Goal: Task Accomplishment & Management: Manage account settings

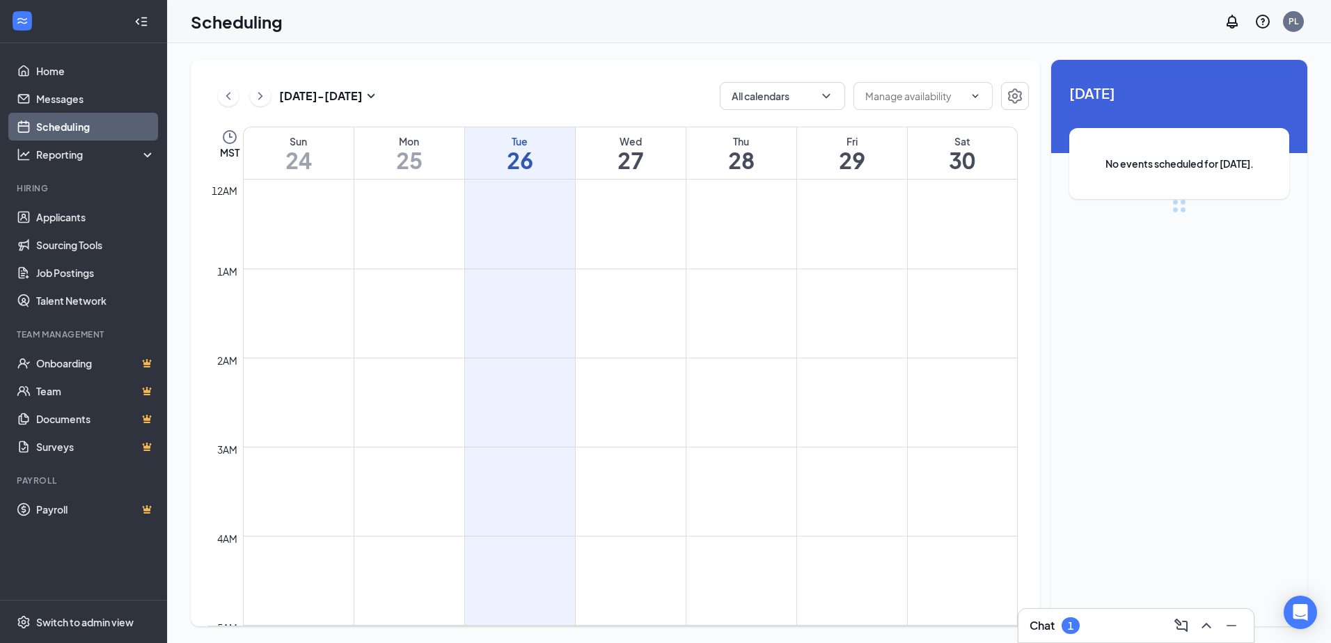
scroll to position [684, 0]
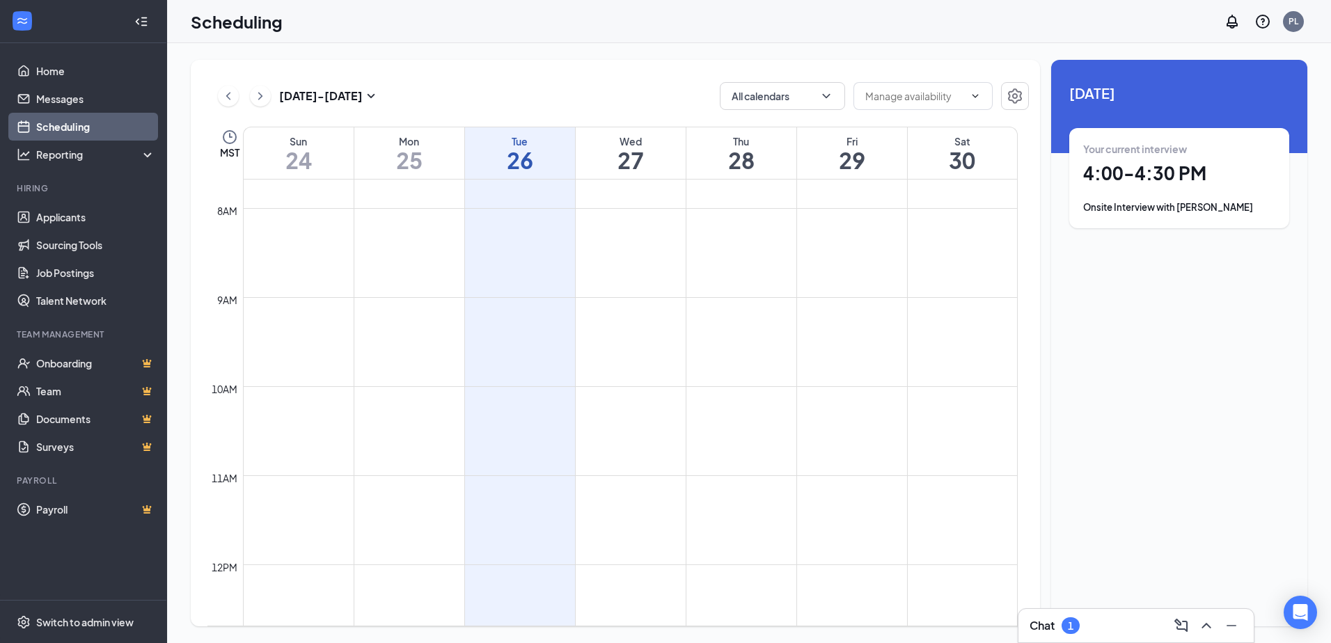
click at [1157, 175] on h1 "4:00 - 4:30 PM" at bounding box center [1179, 174] width 192 height 24
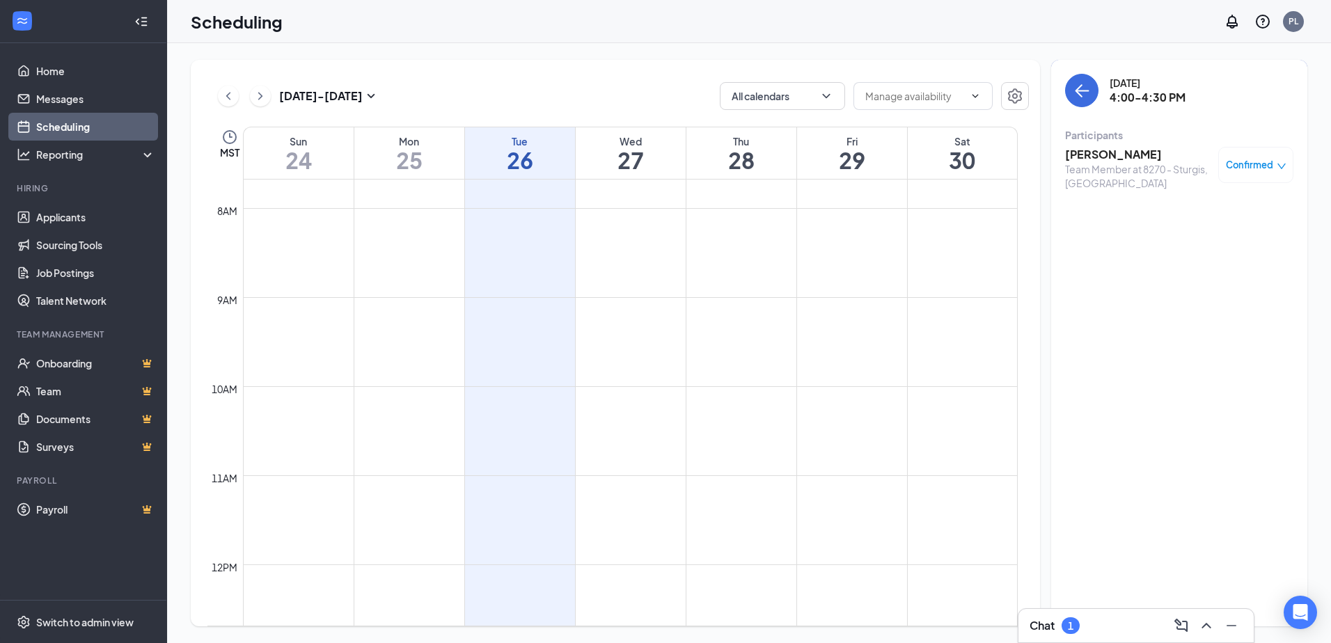
click at [1111, 150] on h3 "[PERSON_NAME]" at bounding box center [1138, 154] width 146 height 15
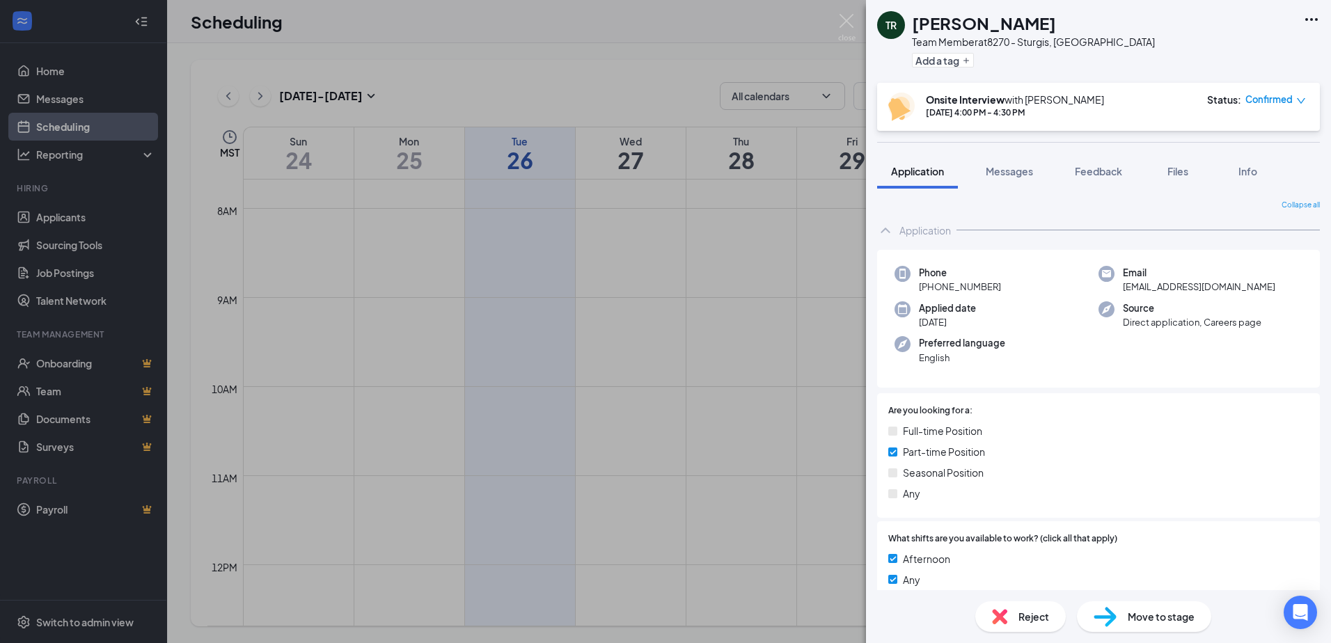
click at [1311, 22] on icon "Ellipses" at bounding box center [1312, 19] width 17 height 17
click at [1225, 53] on link "View full application" at bounding box center [1236, 52] width 150 height 14
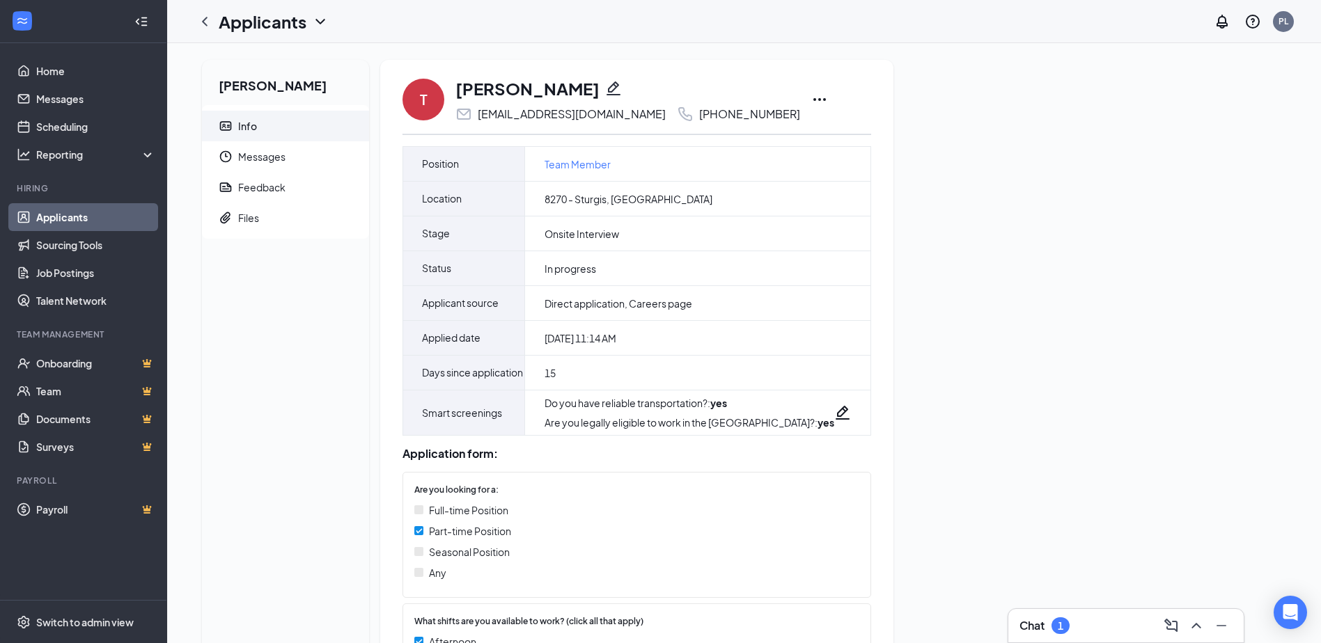
click at [813, 99] on icon "Ellipses" at bounding box center [819, 99] width 13 height 3
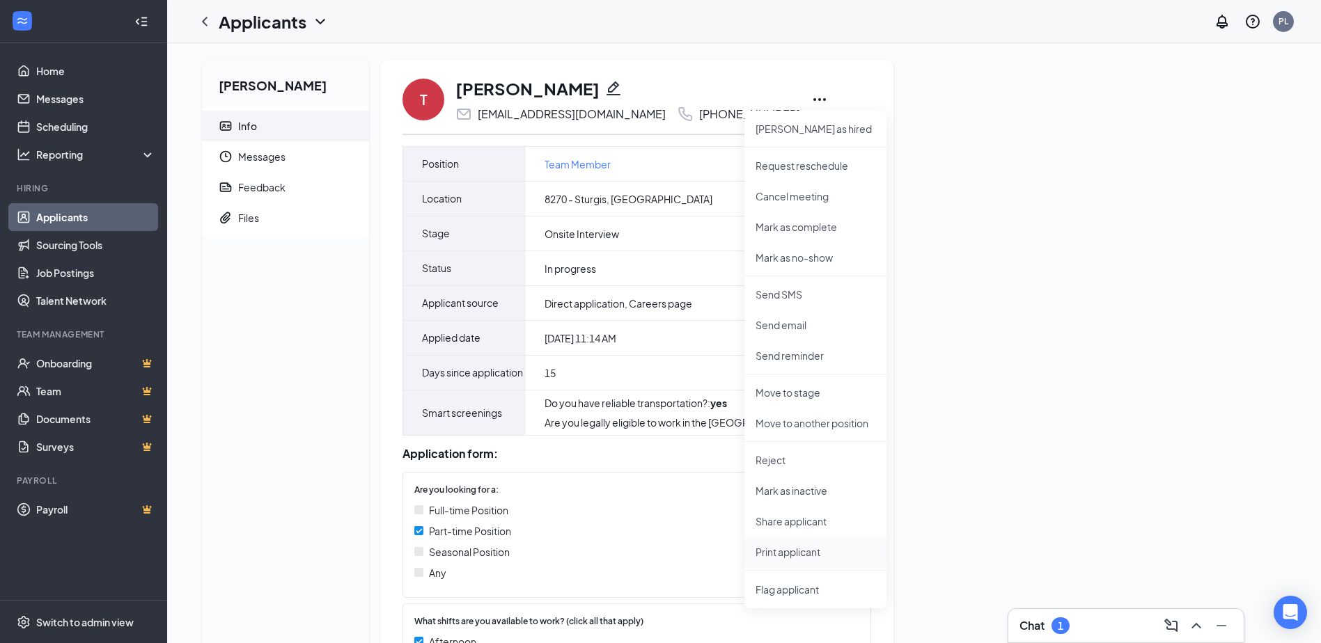
click at [812, 549] on p "Print applicant" at bounding box center [816, 552] width 120 height 14
